Goal: Task Accomplishment & Management: Use online tool/utility

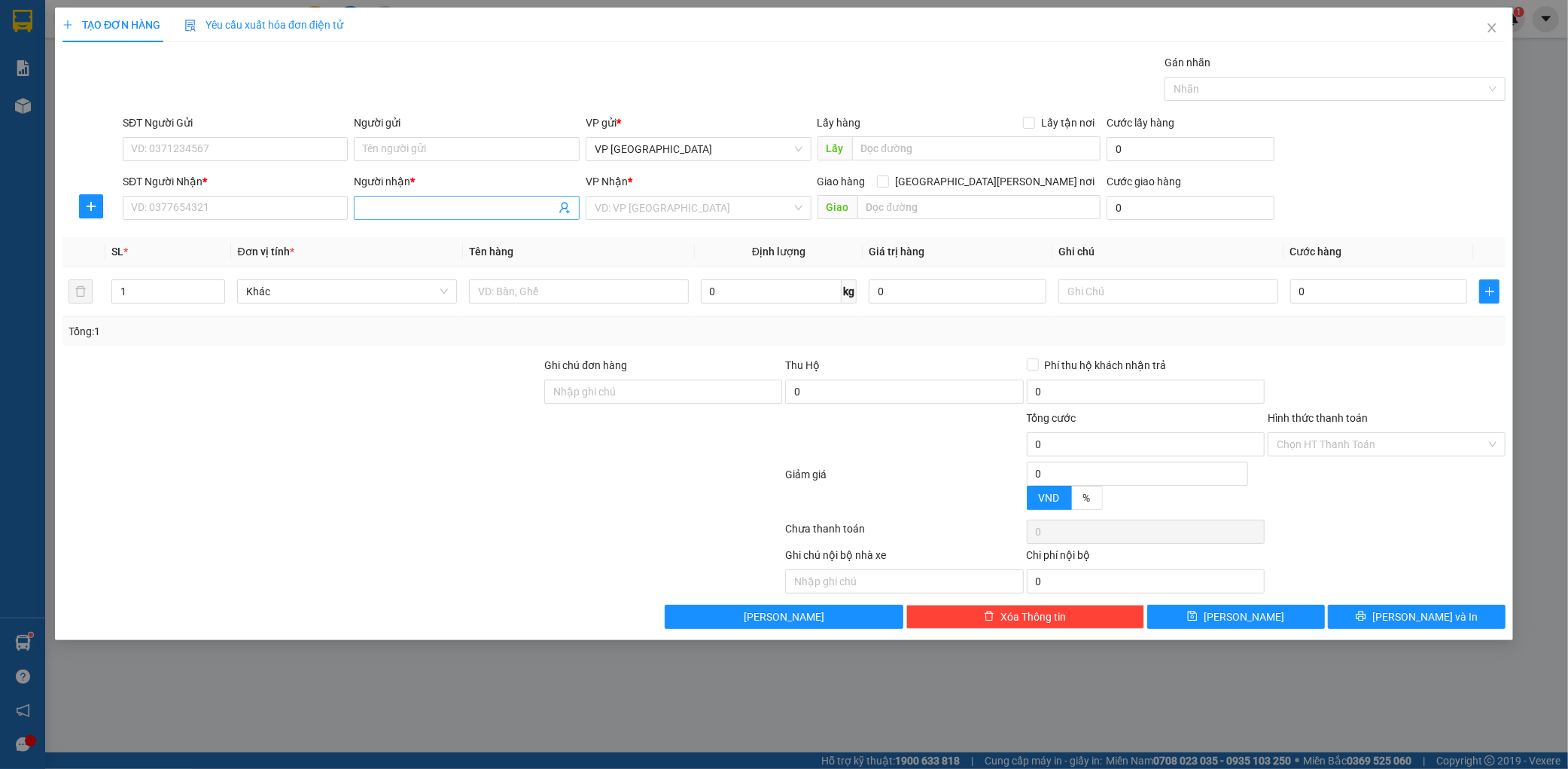
click at [397, 211] on input "Người nhận *" at bounding box center [459, 208] width 193 height 17
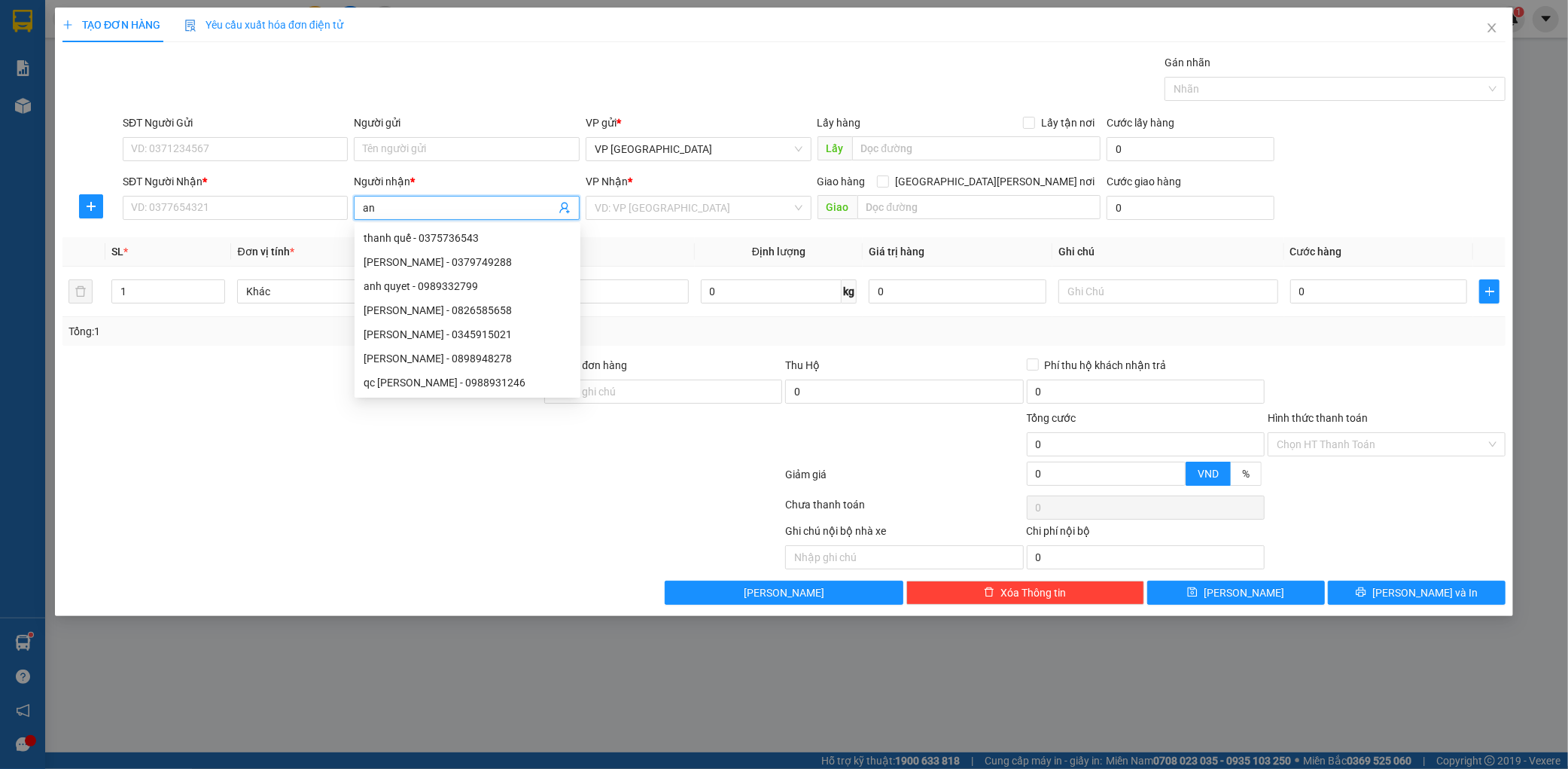
type input "a"
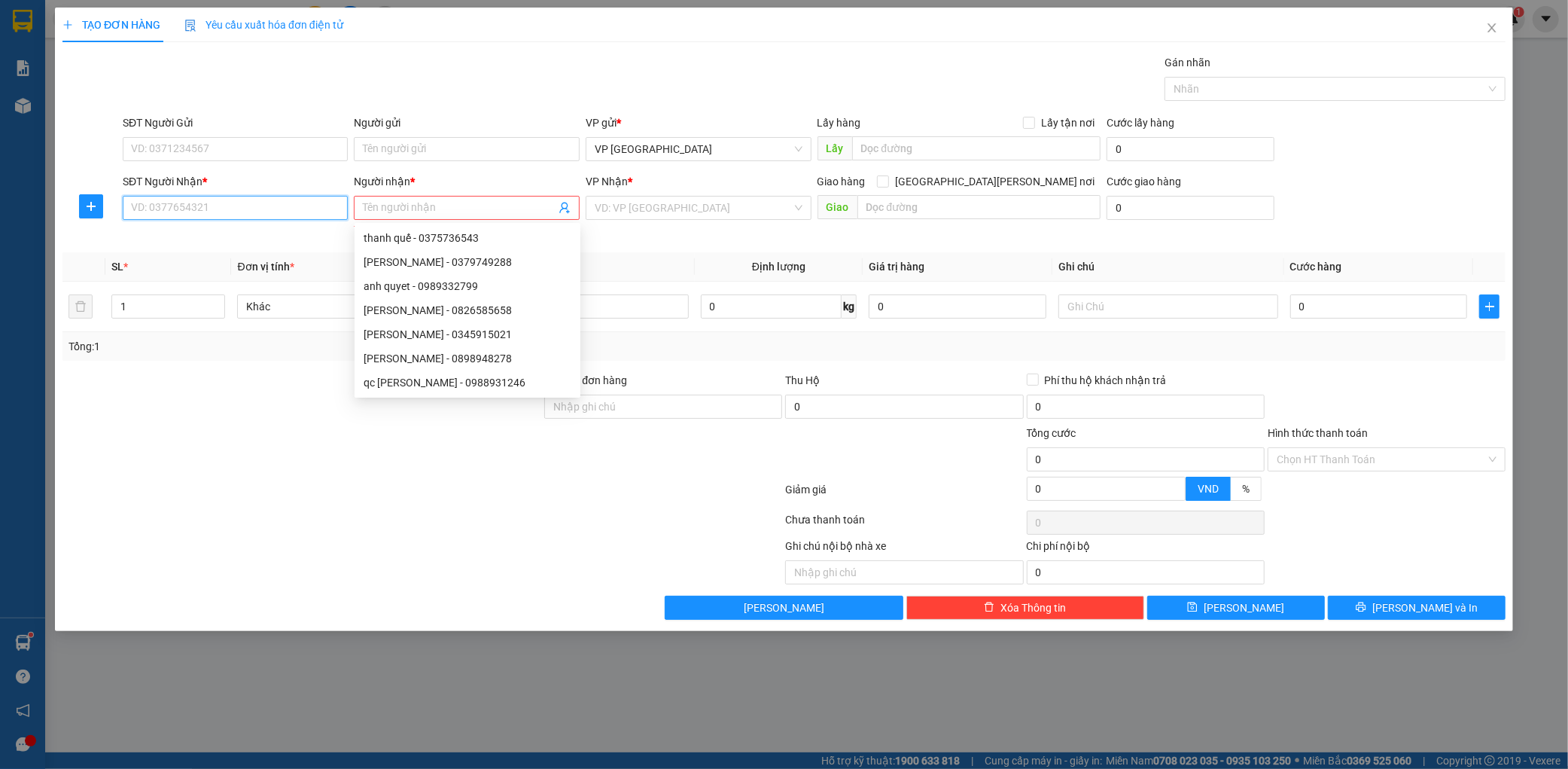
click at [174, 210] on input "SĐT Người Nhận *" at bounding box center [235, 208] width 226 height 24
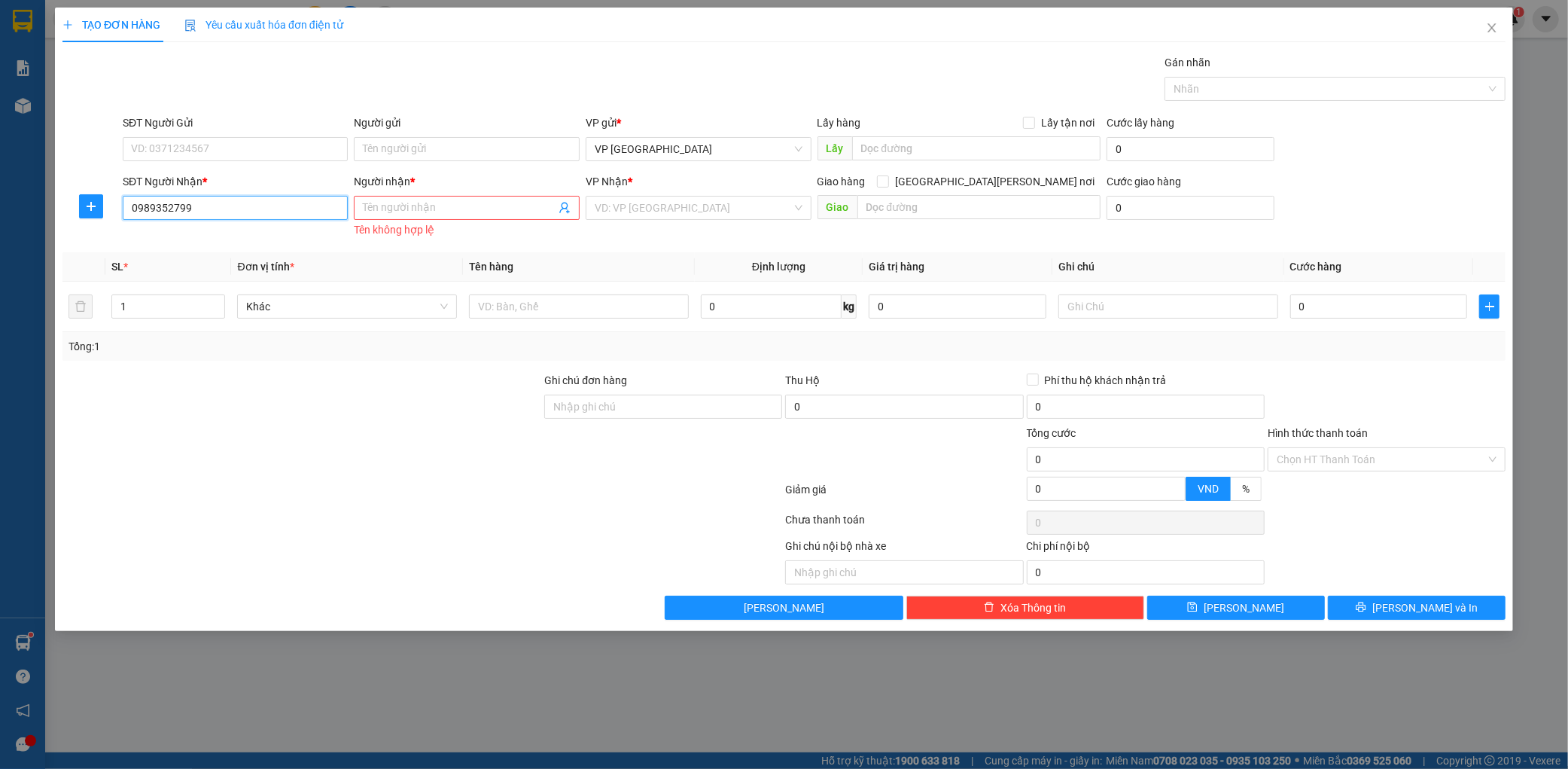
click at [232, 216] on input "0989352799" at bounding box center [235, 208] width 226 height 24
type input "0989352799"
click at [253, 148] on input "SĐT Người Gửi" at bounding box center [235, 149] width 226 height 24
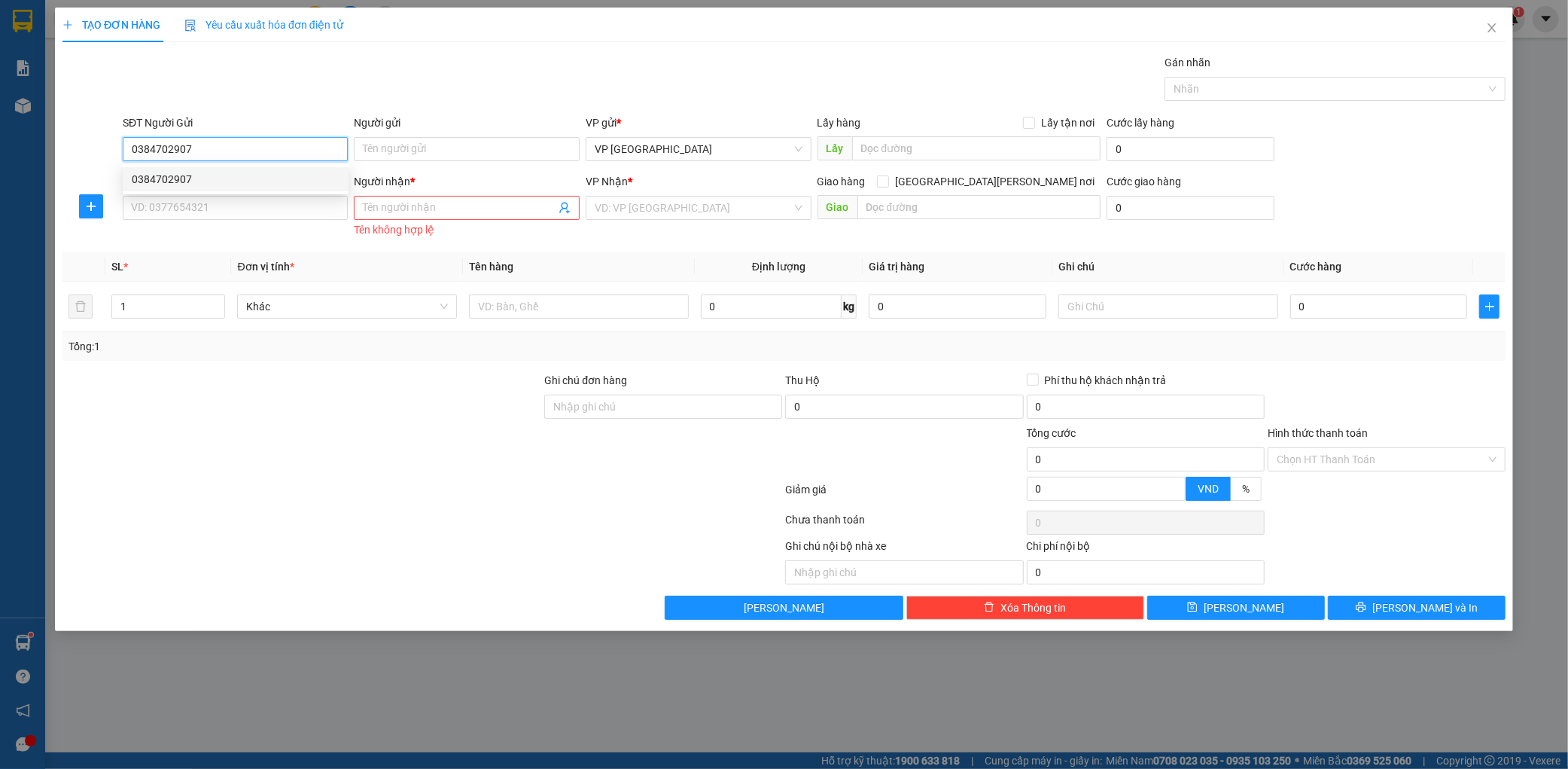
click at [229, 183] on div "0384702907" at bounding box center [236, 179] width 208 height 17
type input "0384702907"
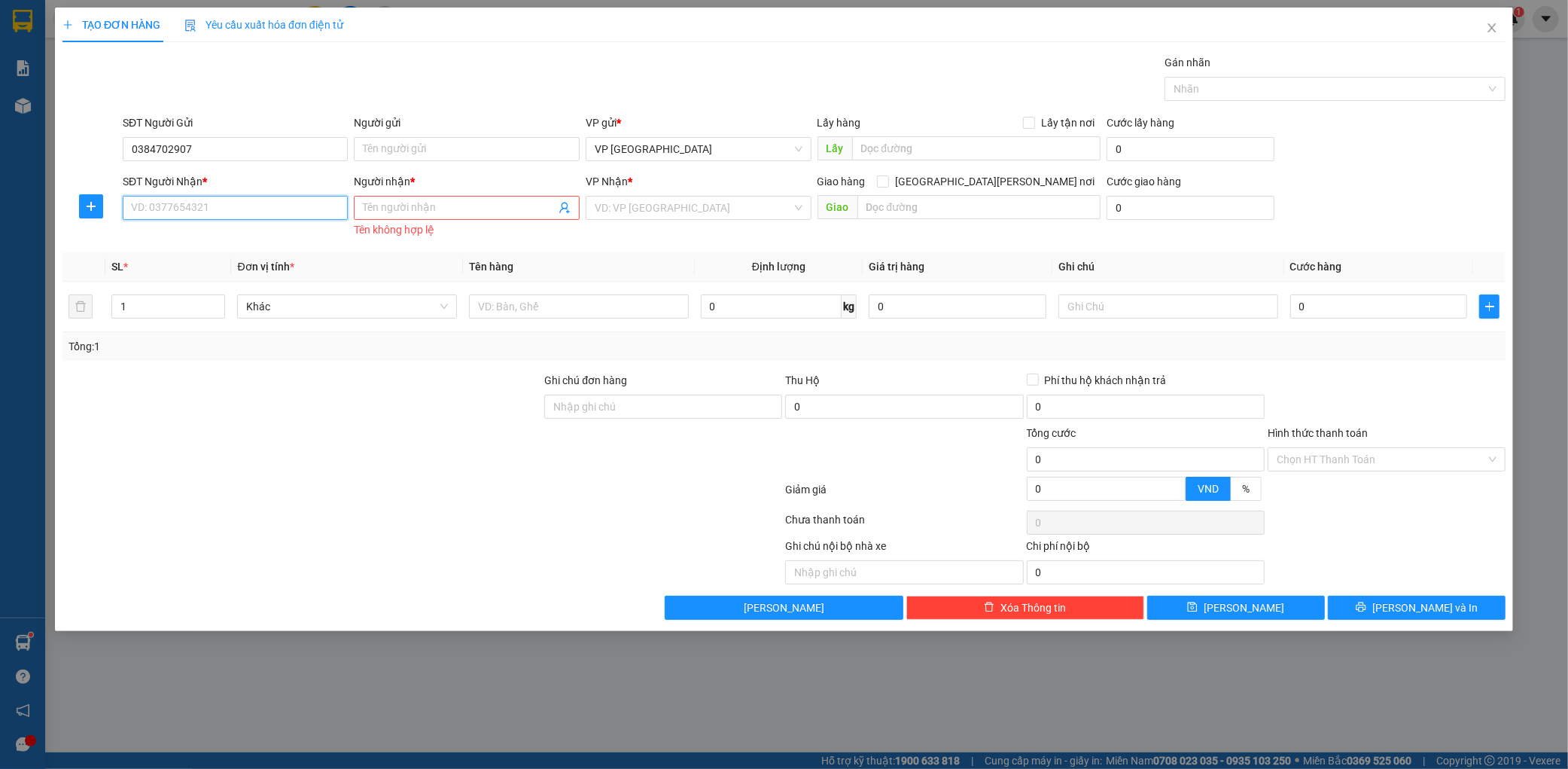
click at [228, 205] on input "SĐT Người Nhận *" at bounding box center [235, 208] width 226 height 24
click at [223, 232] on div "0989332799 - anh quyet" at bounding box center [236, 238] width 208 height 17
type input "0989332799"
type input "anh quyet"
type input "nga 3 voi"
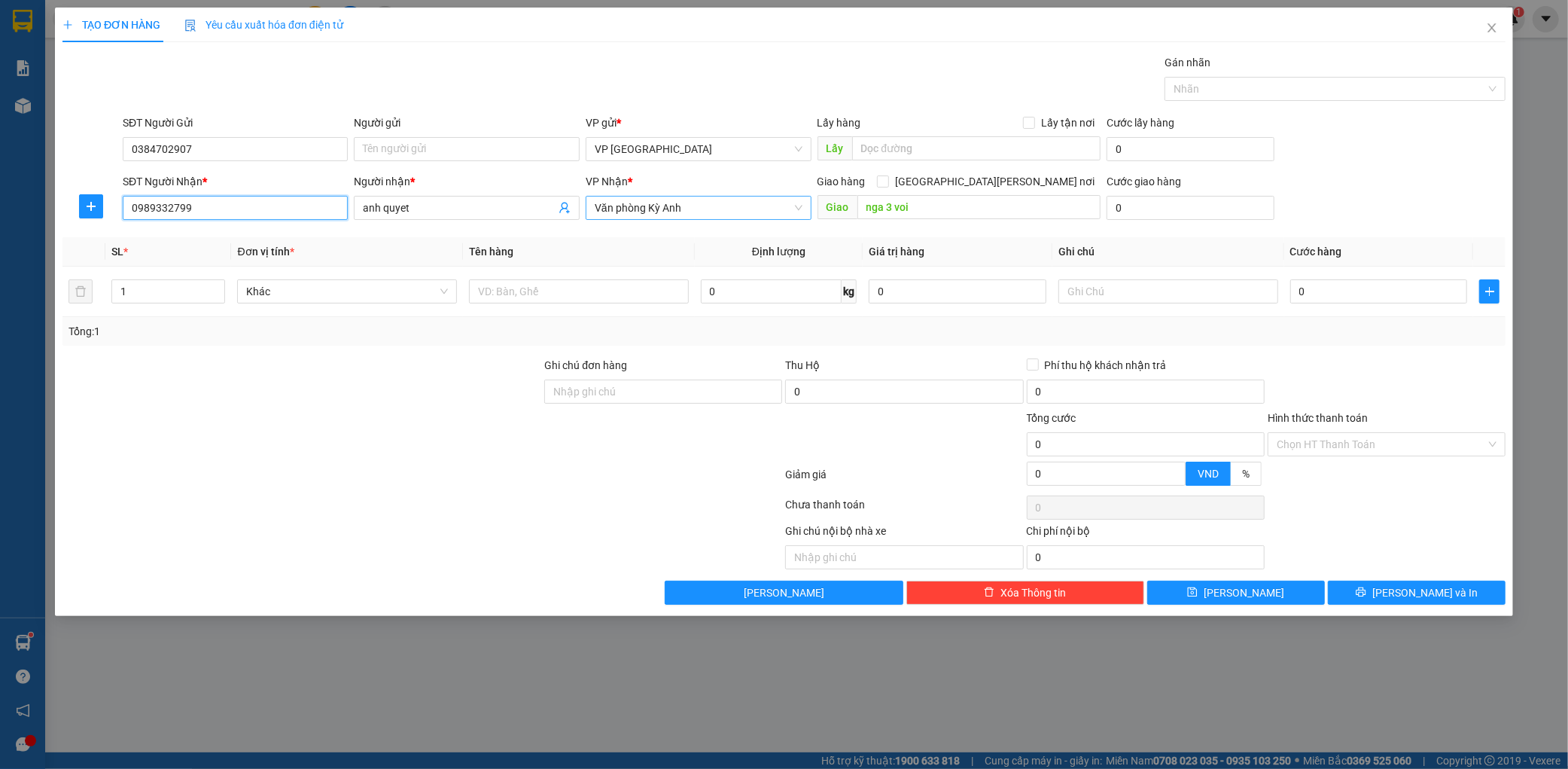
click at [625, 210] on span "Văn phòng Kỳ Anh" at bounding box center [699, 207] width 208 height 22
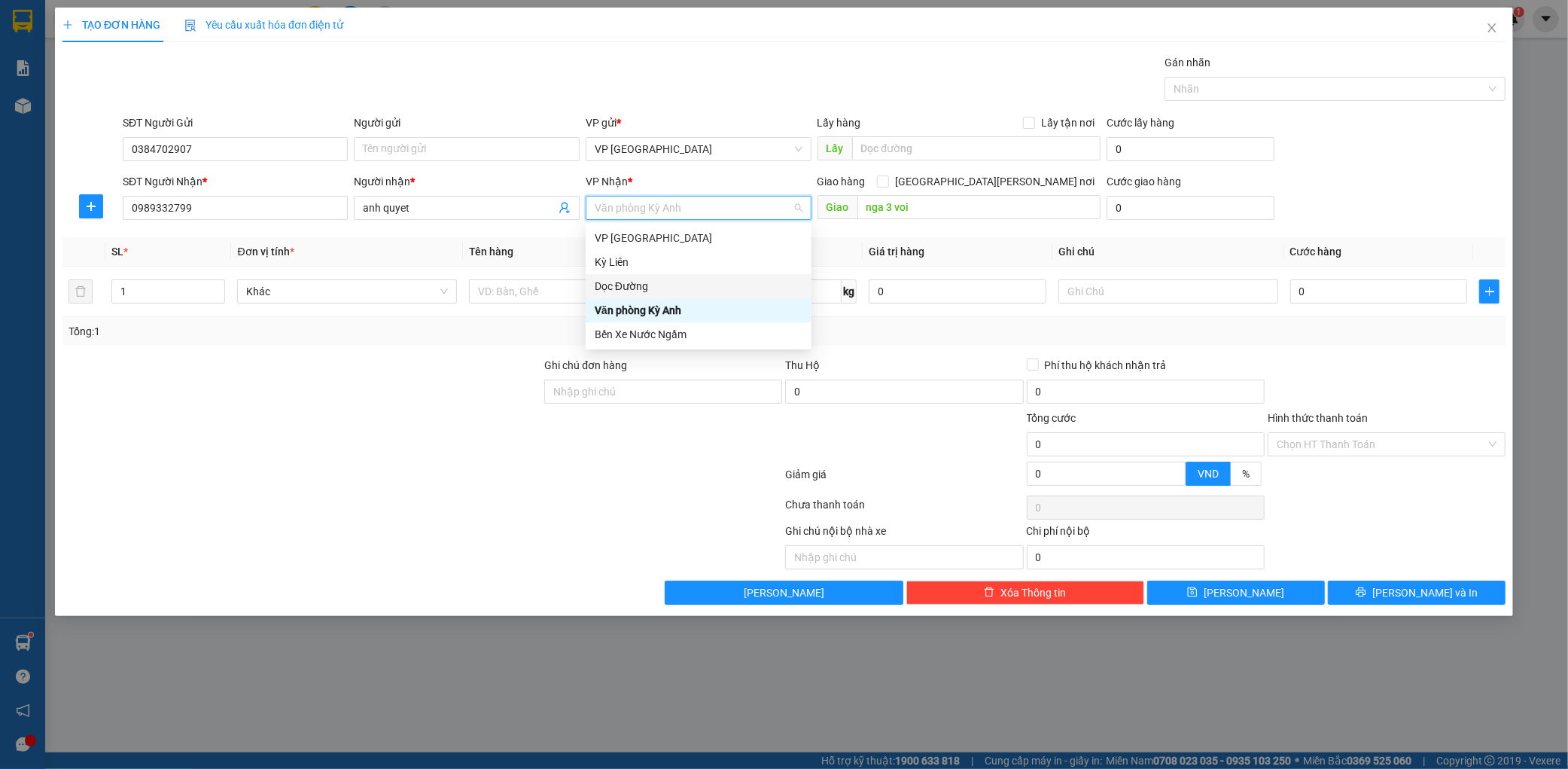
click at [607, 286] on div "Dọc Đường" at bounding box center [699, 285] width 208 height 17
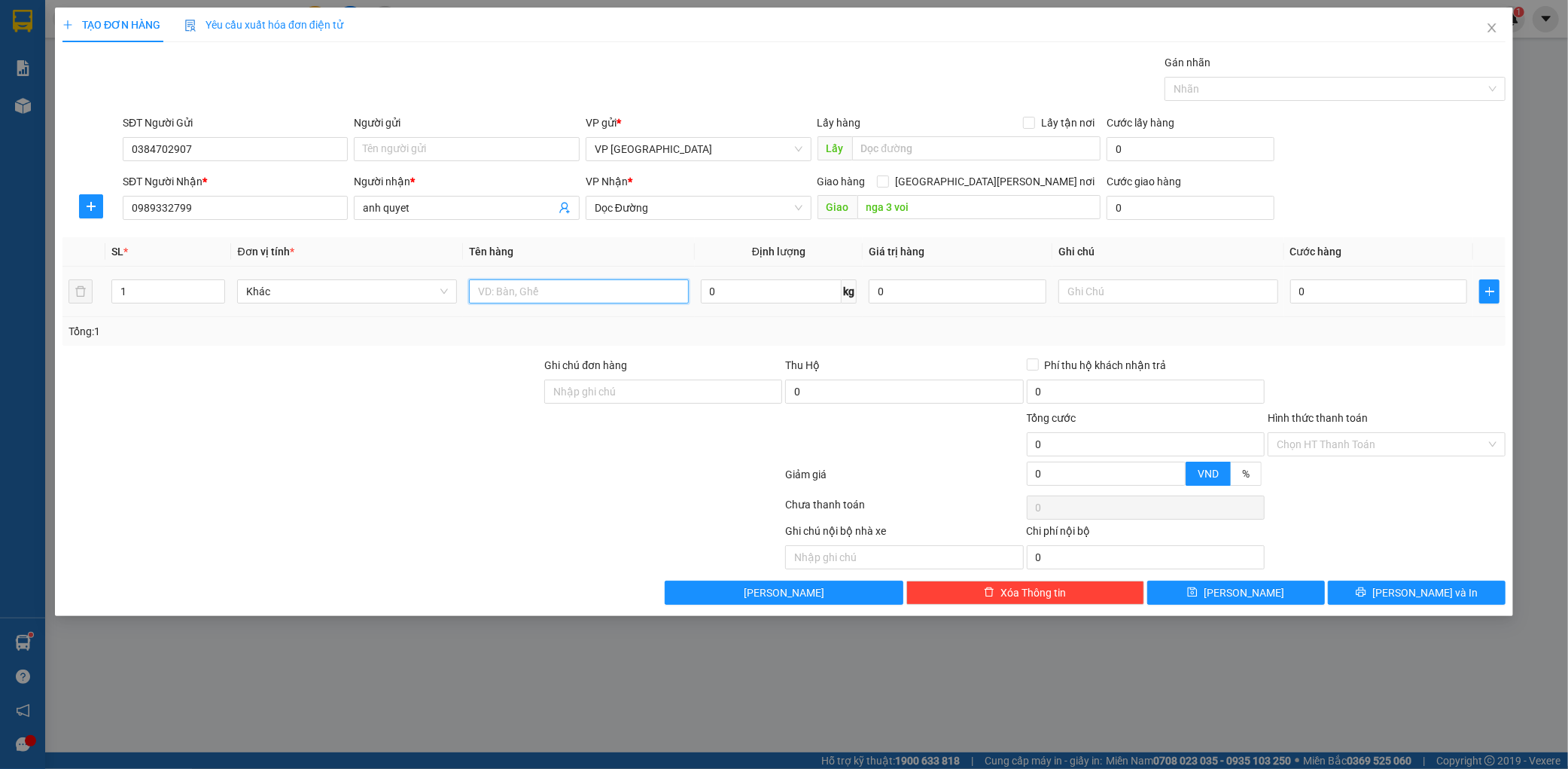
click at [573, 292] on input "text" at bounding box center [579, 291] width 219 height 24
type input "1 boc đen"
type input "005"
type input "5"
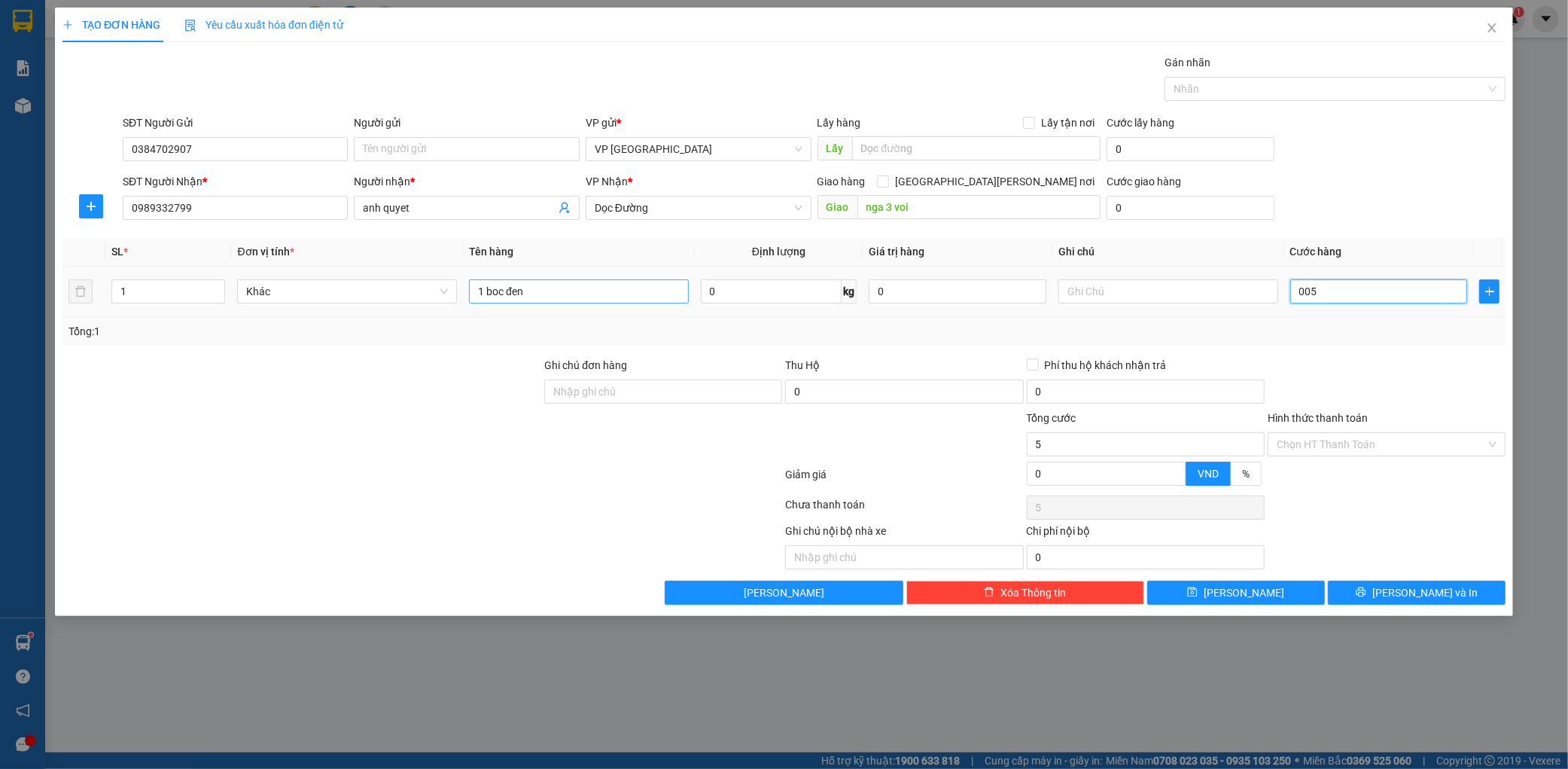
type input "0.050"
type input "50"
type input "00.500"
type input "500"
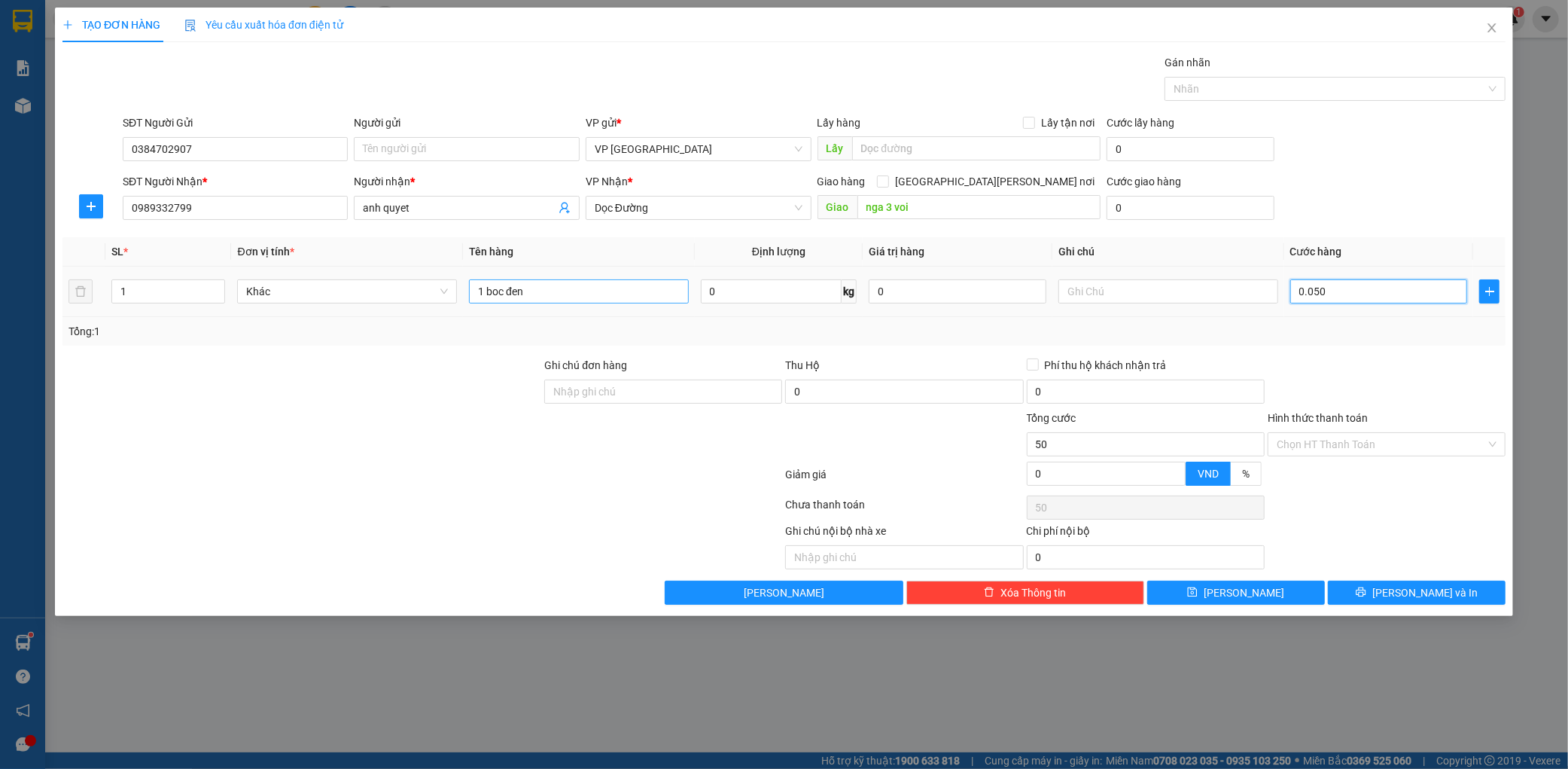
type input "500"
type input "0.005.000"
type input "5.000"
type input "000.050.000"
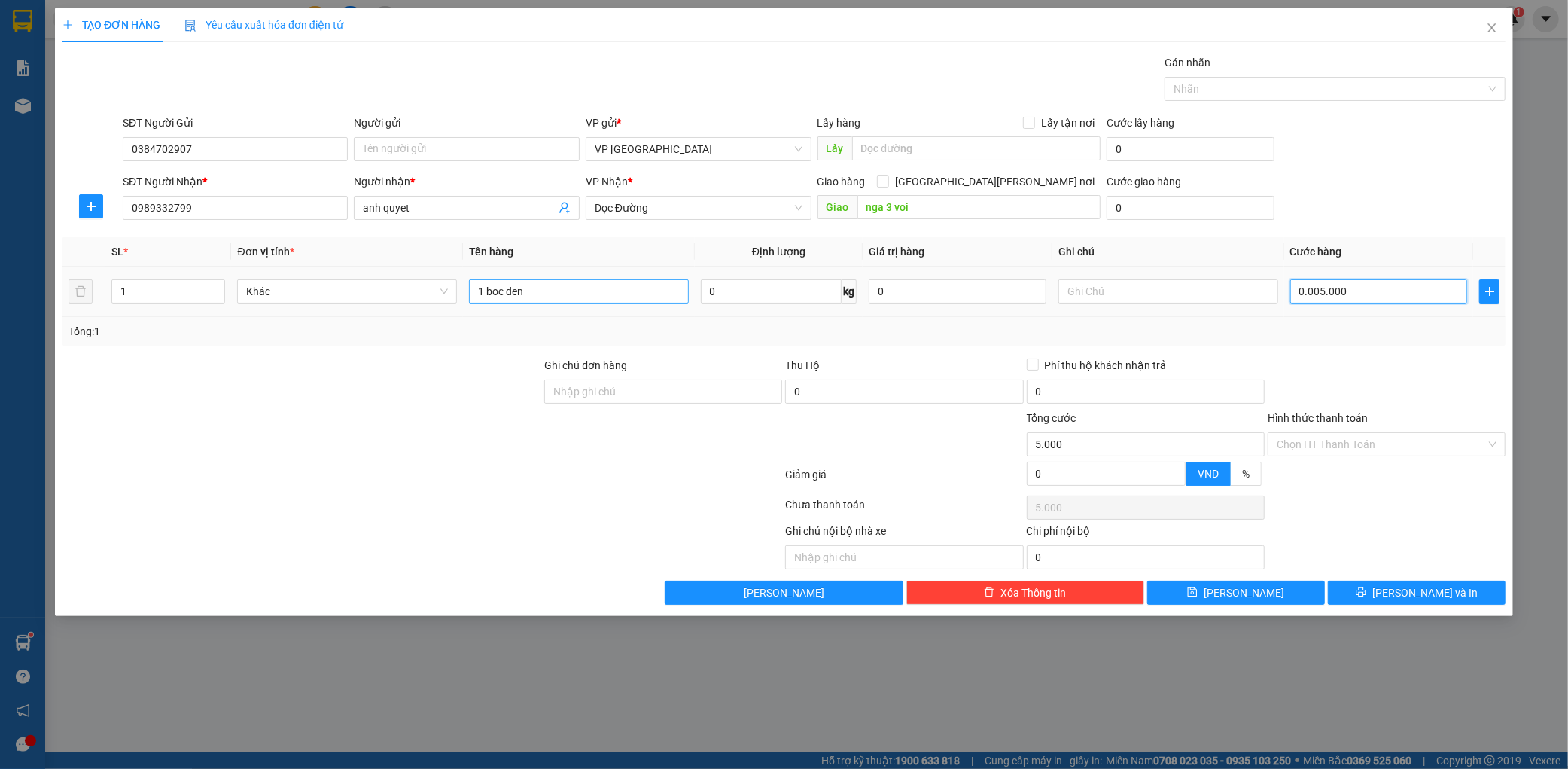
type input "50.000"
click at [1200, 590] on button "[PERSON_NAME]" at bounding box center [1236, 592] width 178 height 24
type input "50.000"
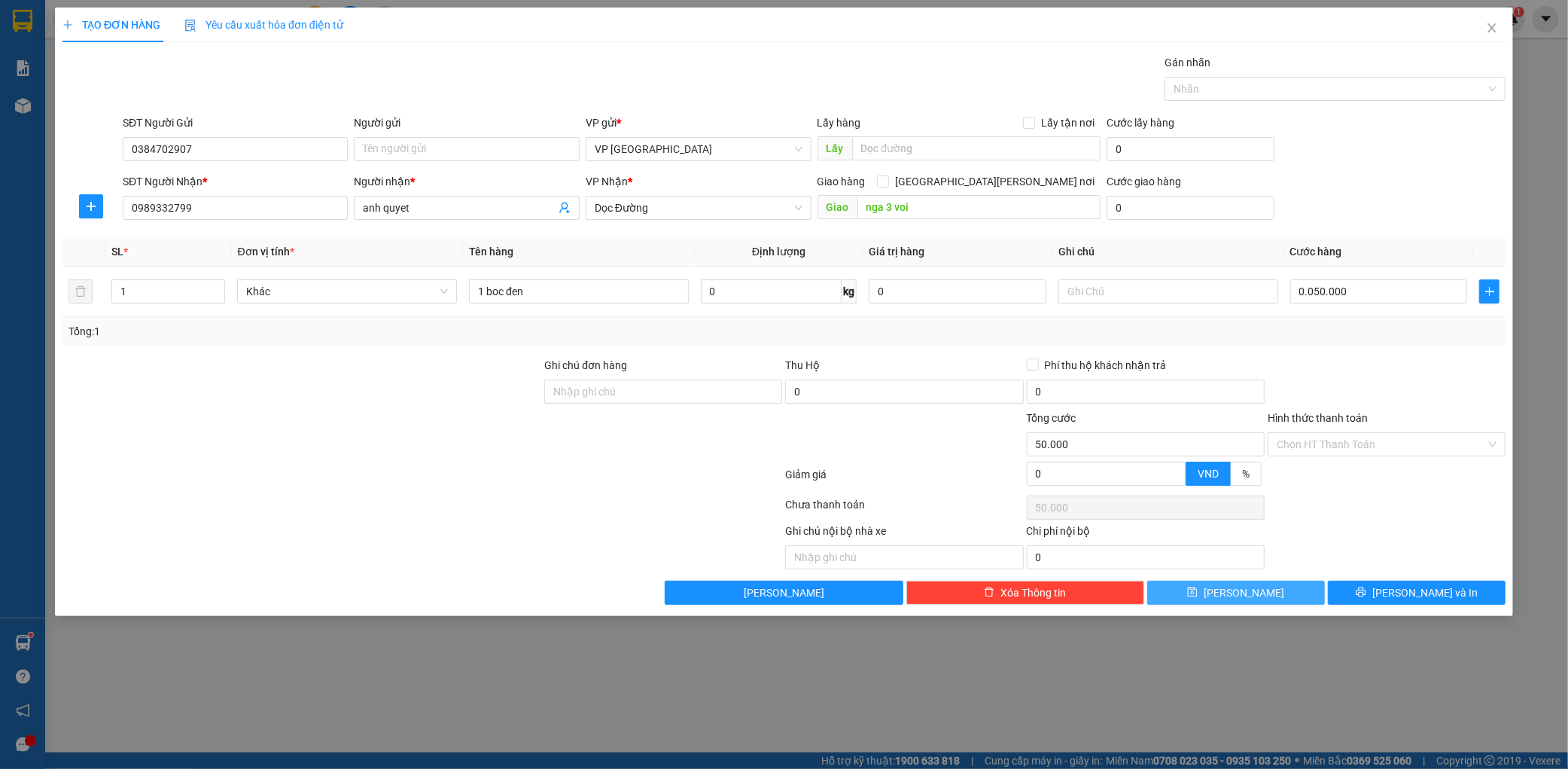
type input "50.000"
type input "0"
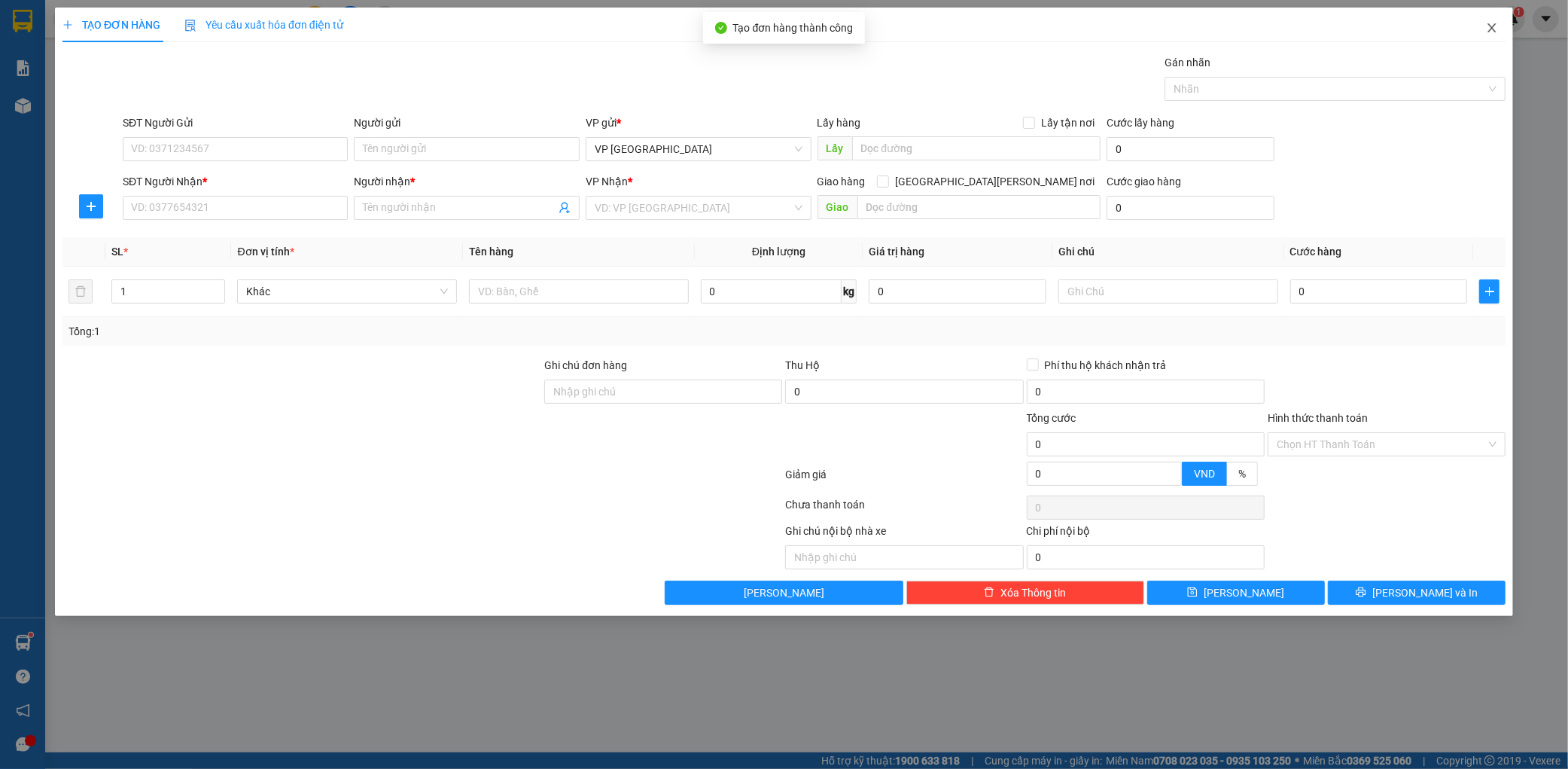
click at [1489, 28] on icon "close" at bounding box center [1492, 27] width 12 height 12
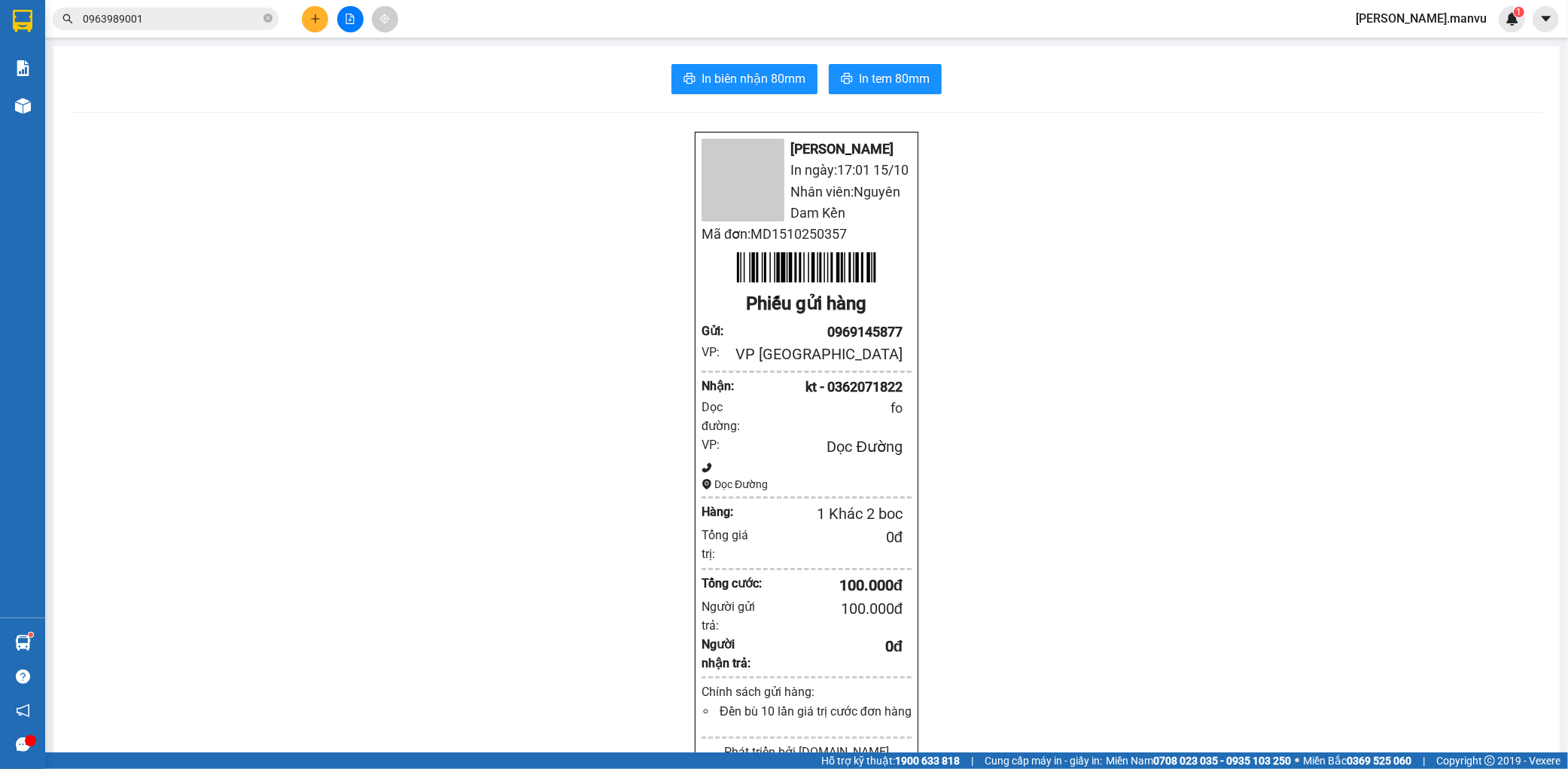
click at [141, 284] on div "Mận Vũ In ngày: 17:01 [DATE] [PERSON_NAME]: [PERSON_NAME] Dam [PERSON_NAME] đơn…" at bounding box center [807, 639] width 1471 height 1017
click at [341, 22] on button at bounding box center [350, 18] width 26 height 26
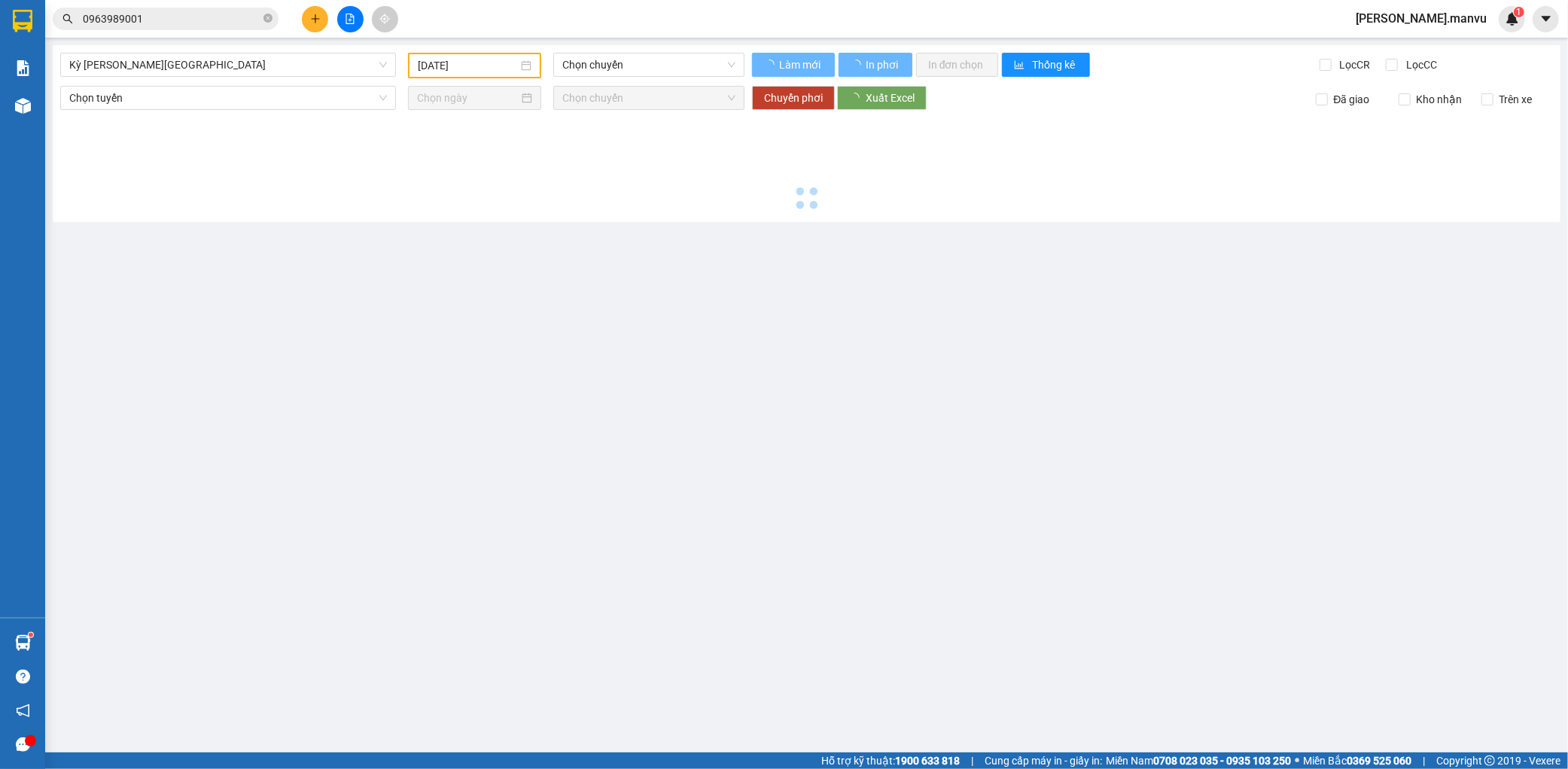
type input "[DATE]"
click at [214, 76] on div "Kỳ [PERSON_NAME][GEOGRAPHIC_DATA] [DATE] Chọn [PERSON_NAME] mới In phơi In [PER…" at bounding box center [806, 134] width 1508 height 177
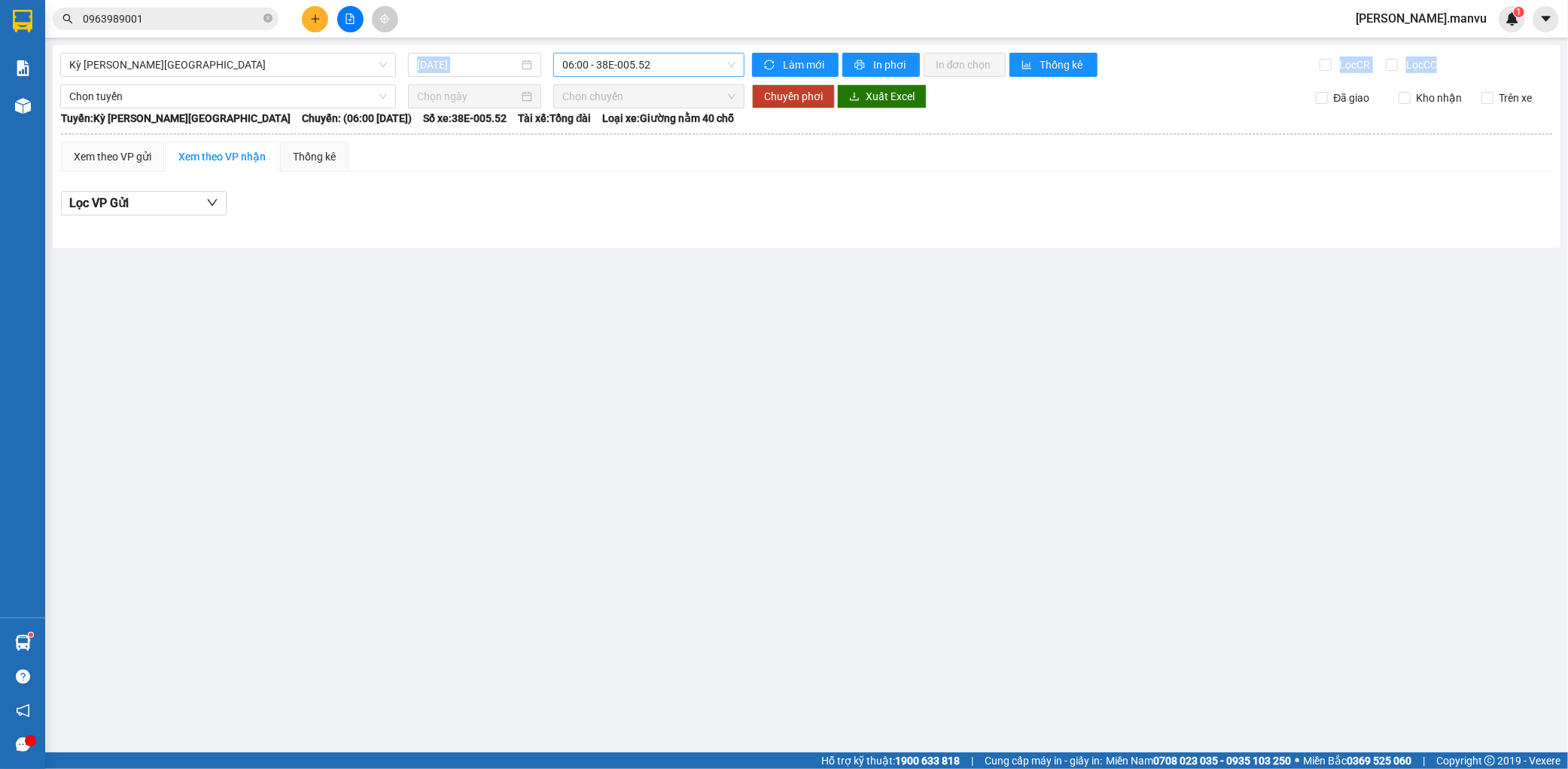
click at [588, 55] on span "06:00 - 38E-005.52" at bounding box center [649, 64] width 173 height 22
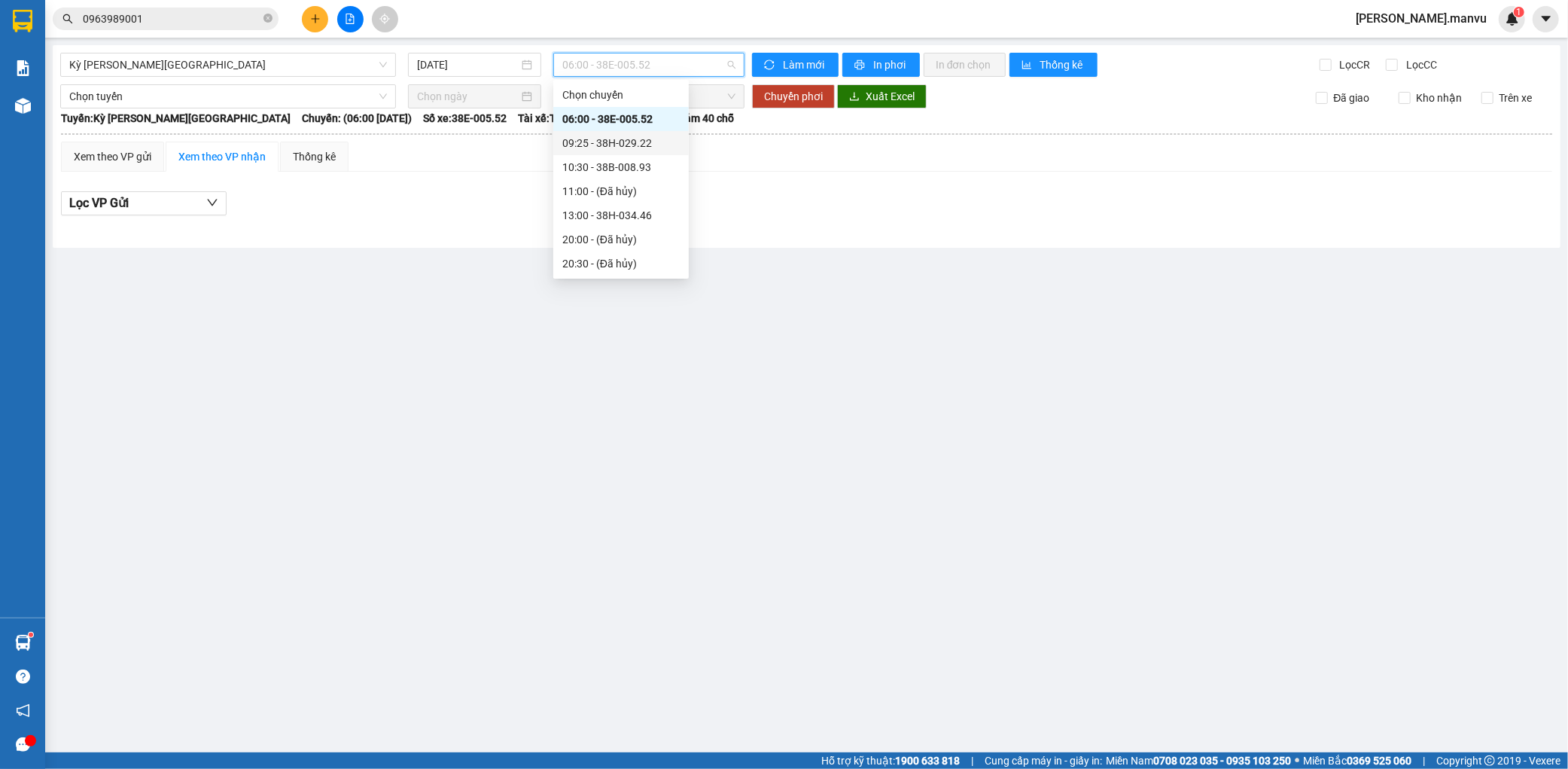
click at [648, 146] on div "09:25 - 38H-029.22" at bounding box center [620, 143] width 117 height 17
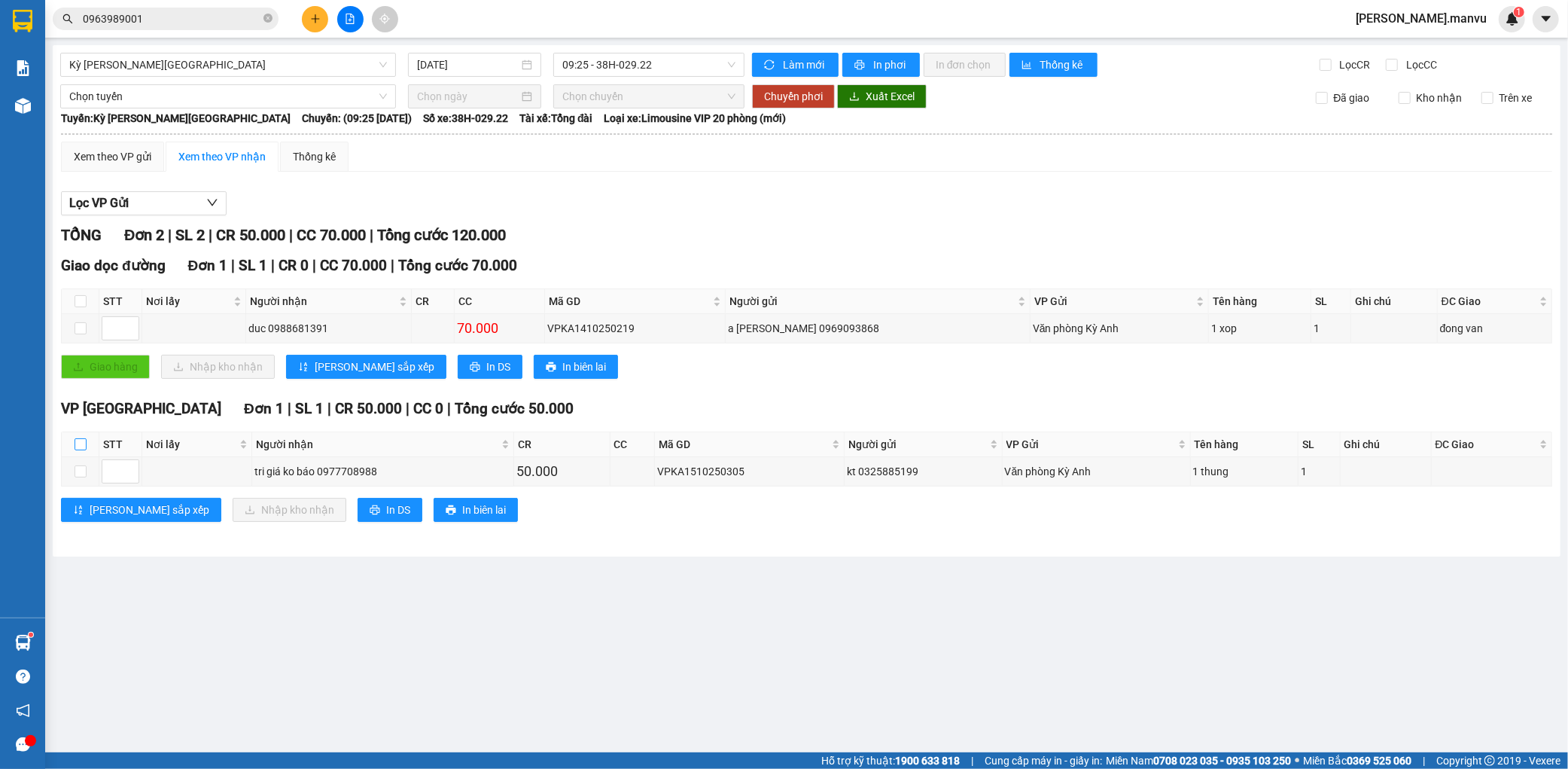
click at [85, 449] on input "checkbox" at bounding box center [81, 444] width 12 height 12
checkbox input "true"
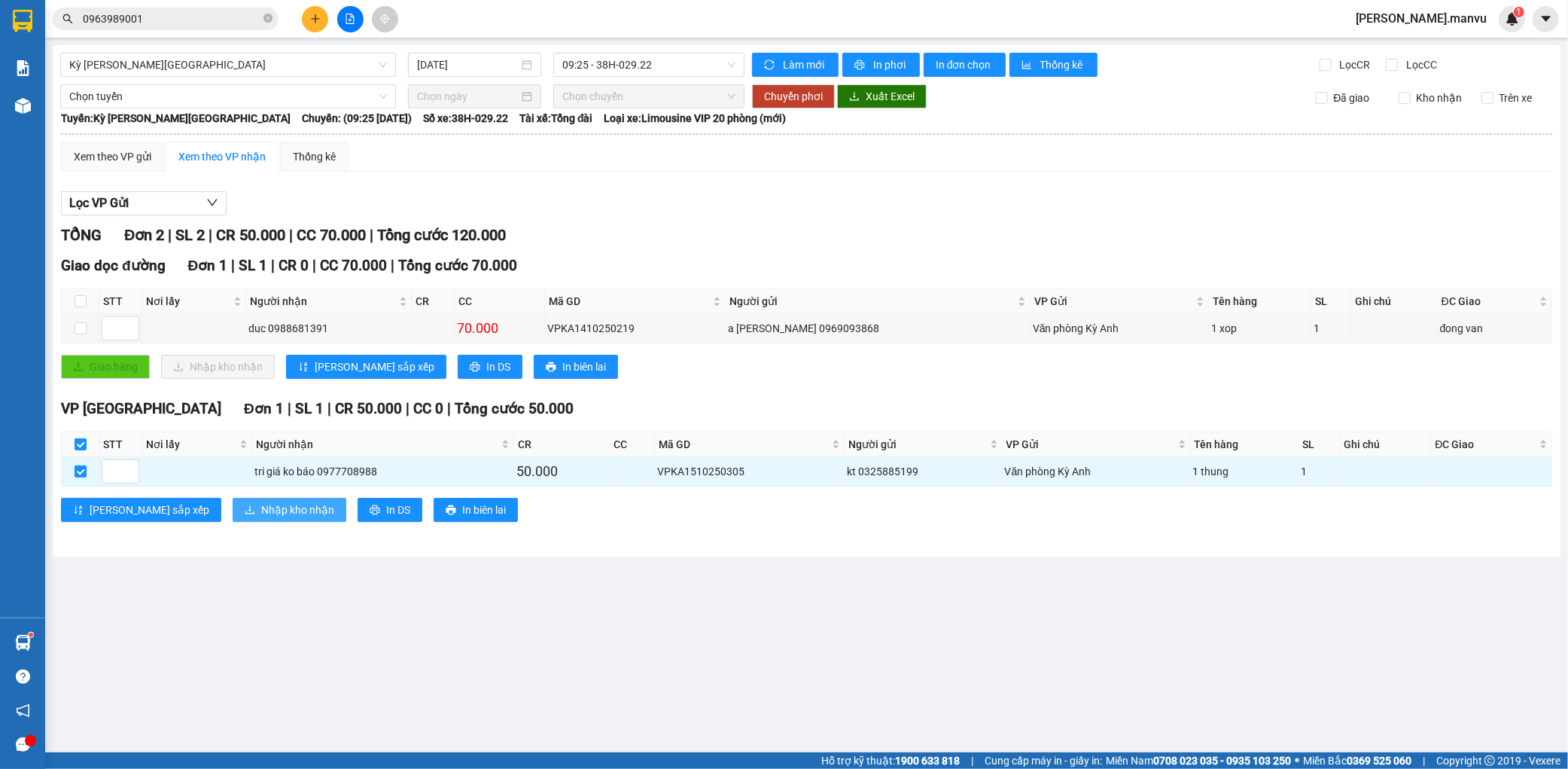
click at [261, 511] on span "Nhập kho nhận" at bounding box center [297, 509] width 73 height 17
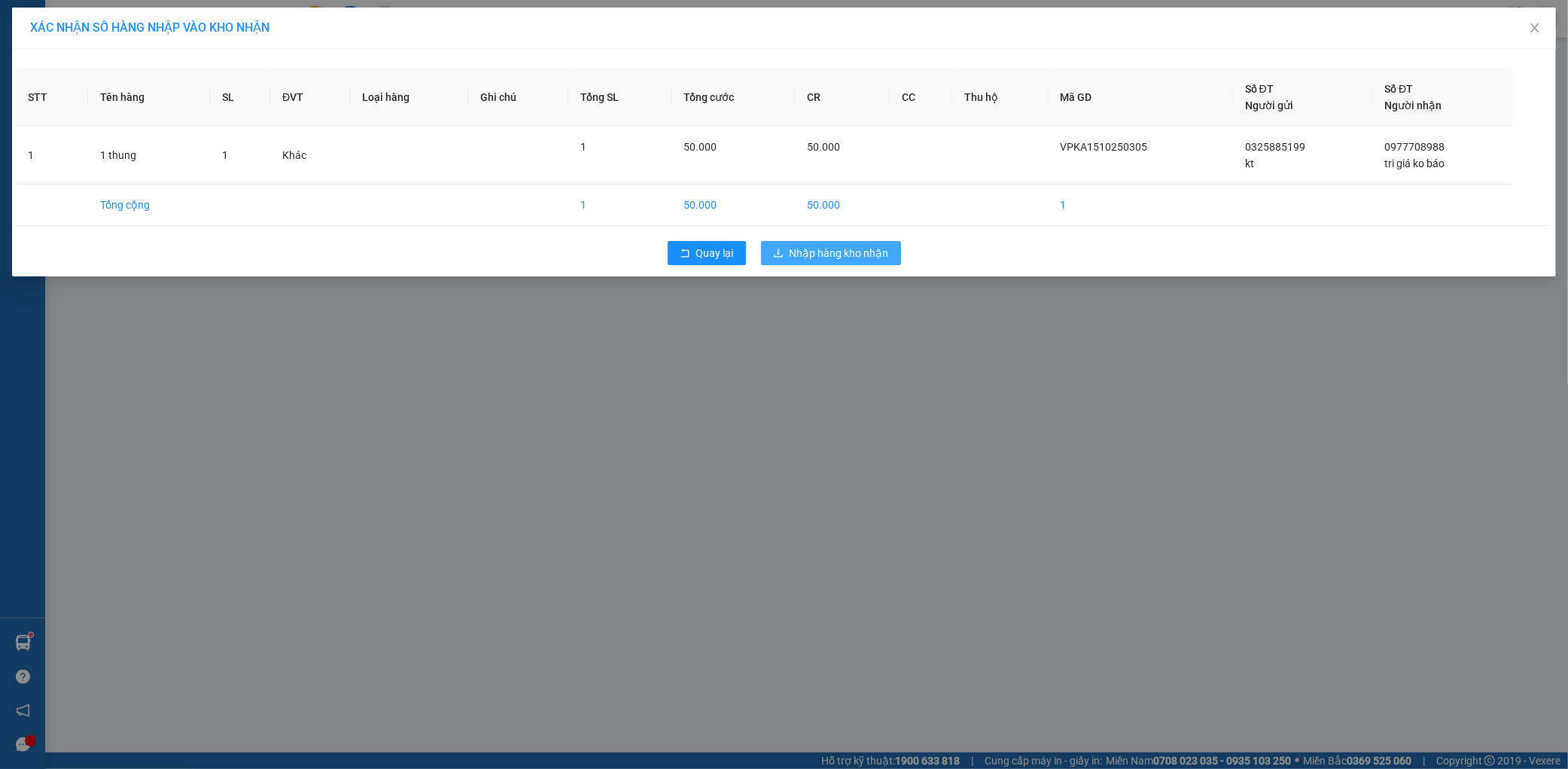
click at [840, 254] on span "Nhập hàng kho nhận" at bounding box center [840, 252] width 99 height 17
